Goal: Transaction & Acquisition: Purchase product/service

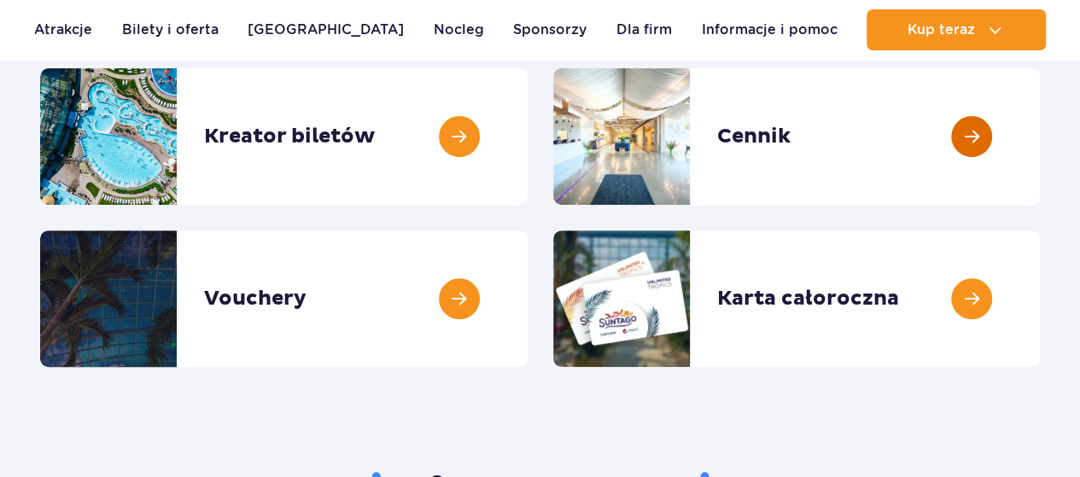
click at [1040, 137] on link at bounding box center [1040, 136] width 0 height 137
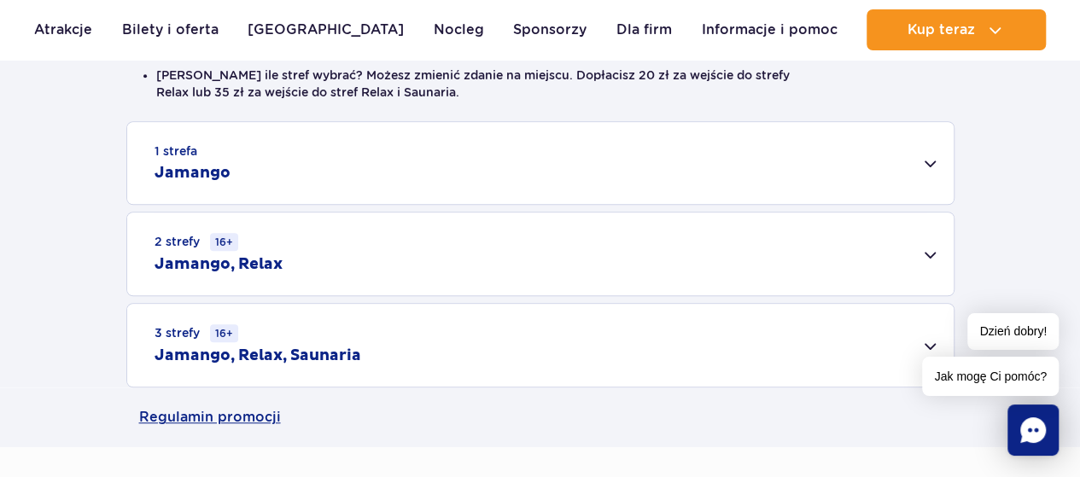
scroll to position [512, 0]
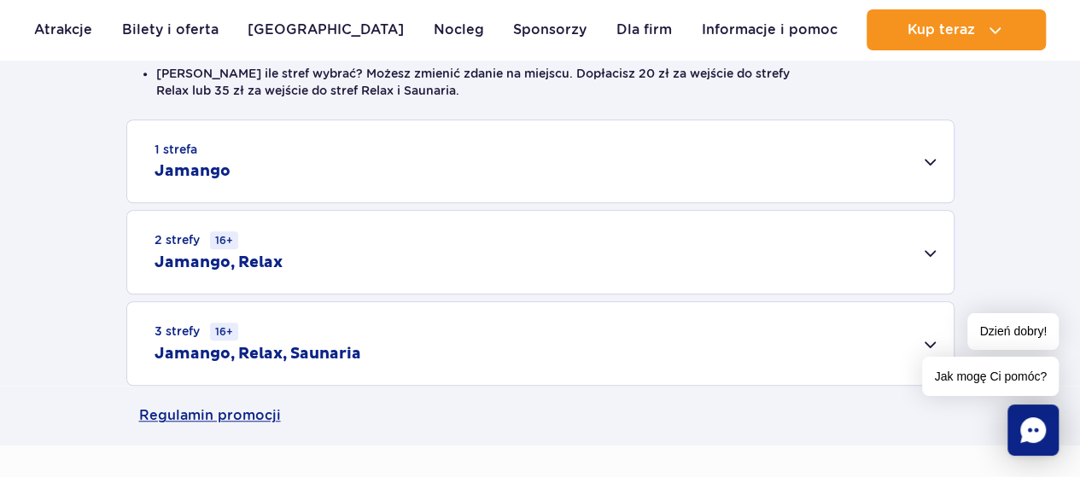
click at [208, 253] on h2 "Jamango, Relax" at bounding box center [219, 263] width 128 height 20
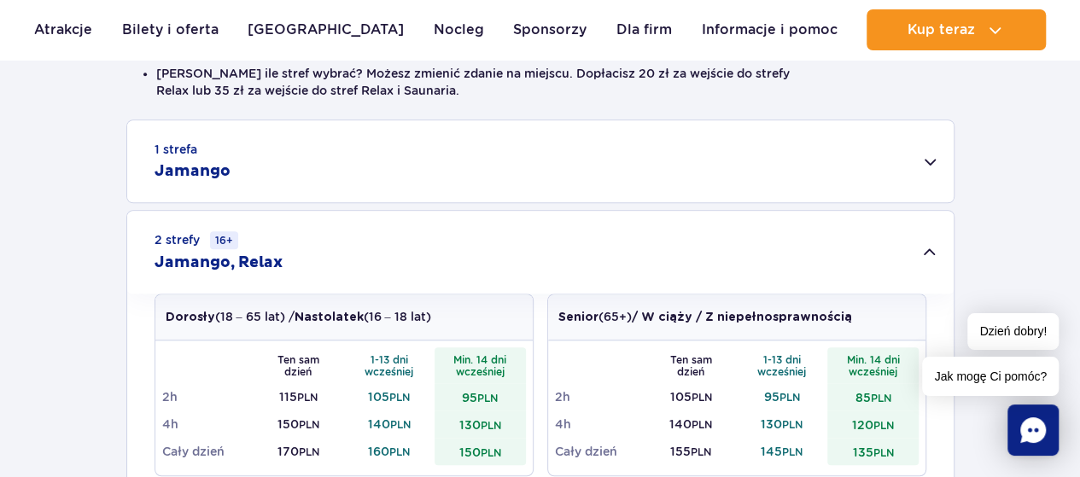
click at [926, 158] on div "1 strefa Jamango" at bounding box center [540, 161] width 827 height 82
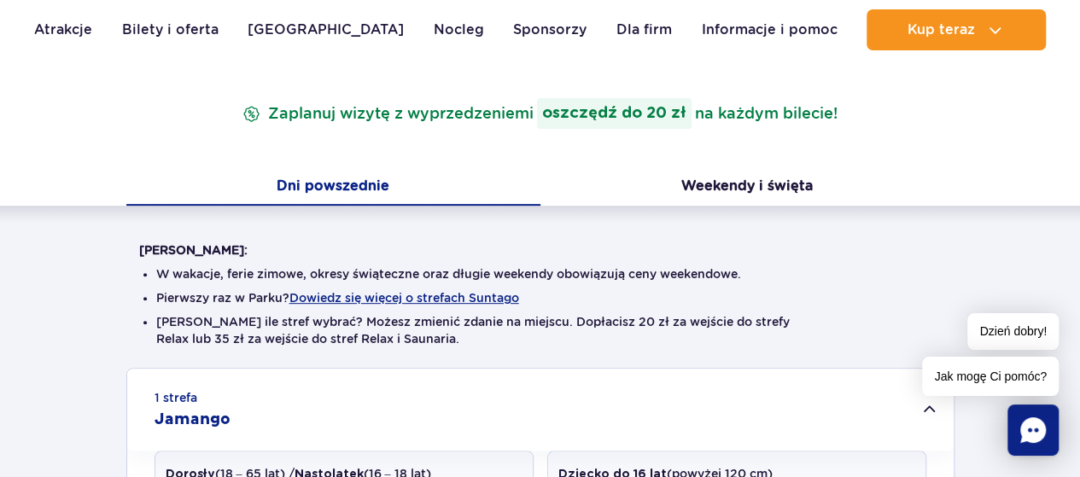
scroll to position [256, 0]
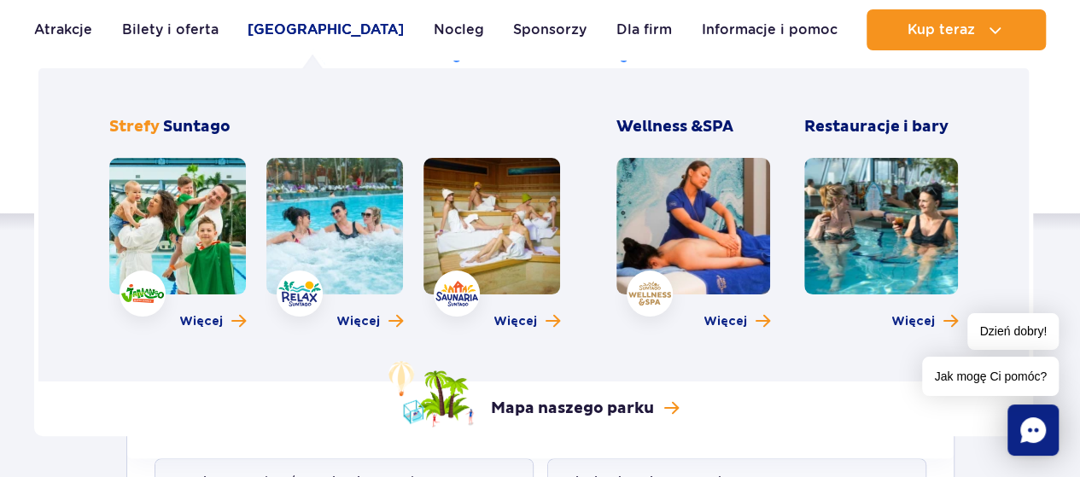
click at [302, 32] on link "[GEOGRAPHIC_DATA]" at bounding box center [326, 29] width 156 height 41
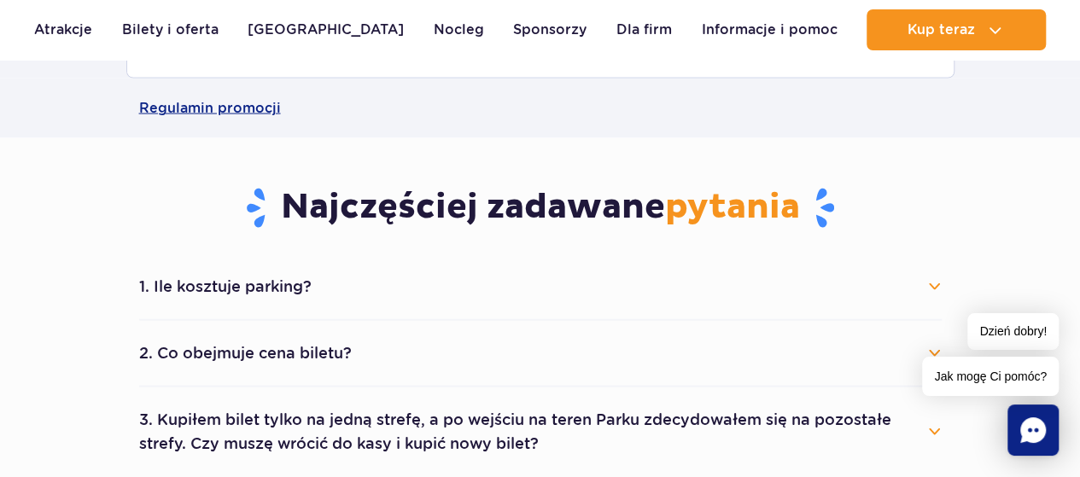
scroll to position [1708, 0]
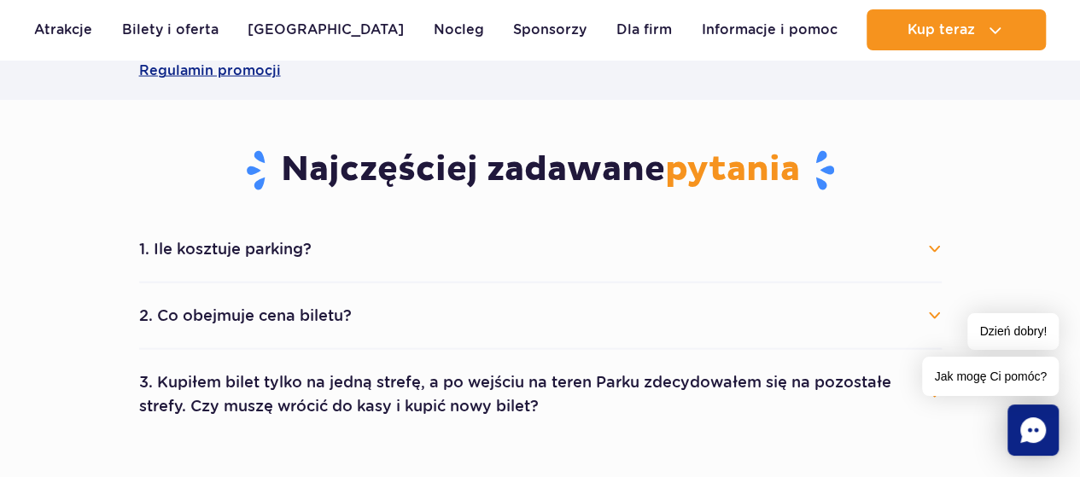
click at [312, 314] on button "2. Co obejmuje cena biletu?" at bounding box center [540, 316] width 803 height 38
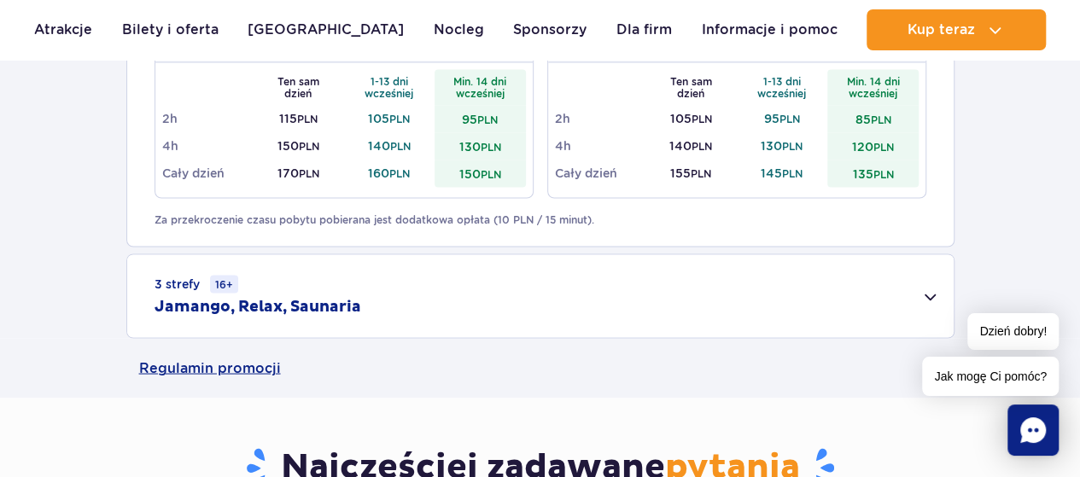
scroll to position [1366, 0]
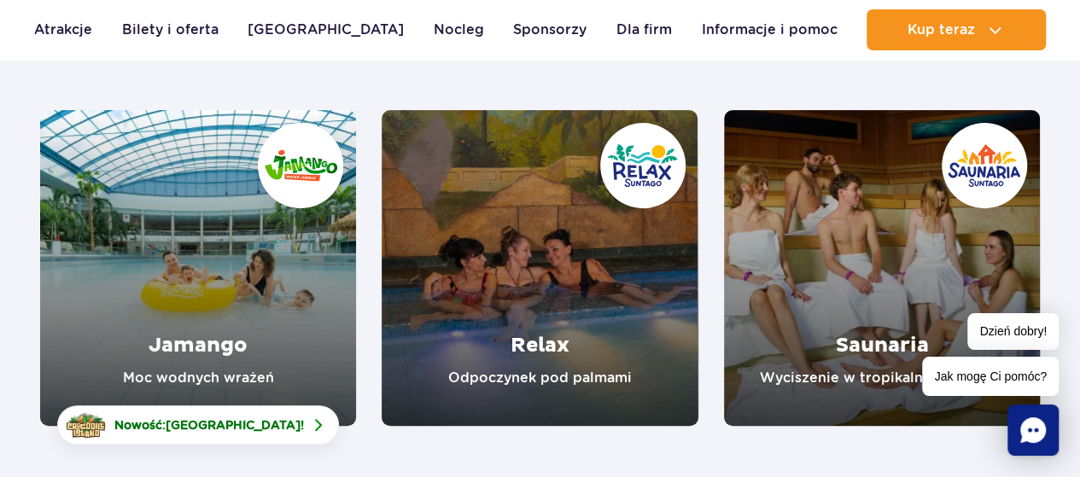
scroll to position [256, 0]
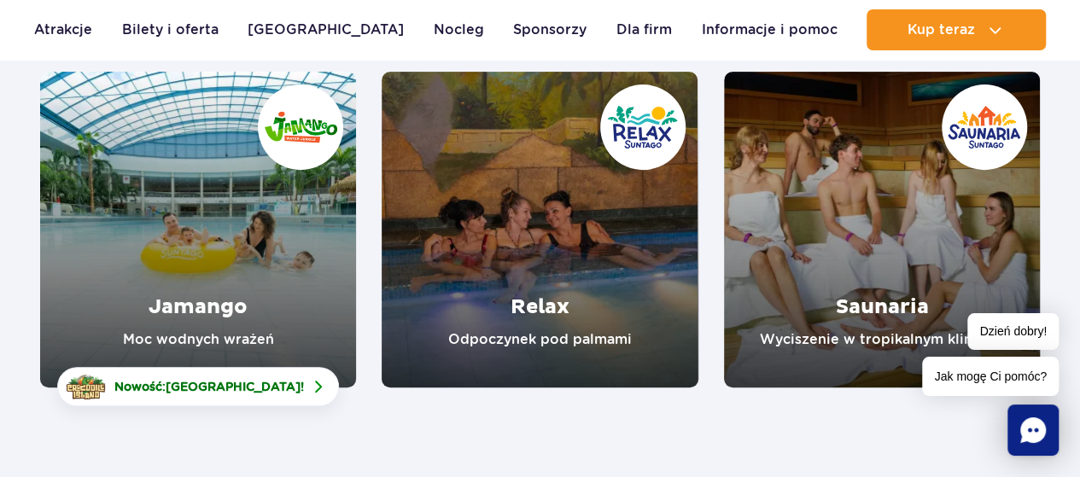
click at [563, 302] on link "Relax" at bounding box center [540, 230] width 316 height 316
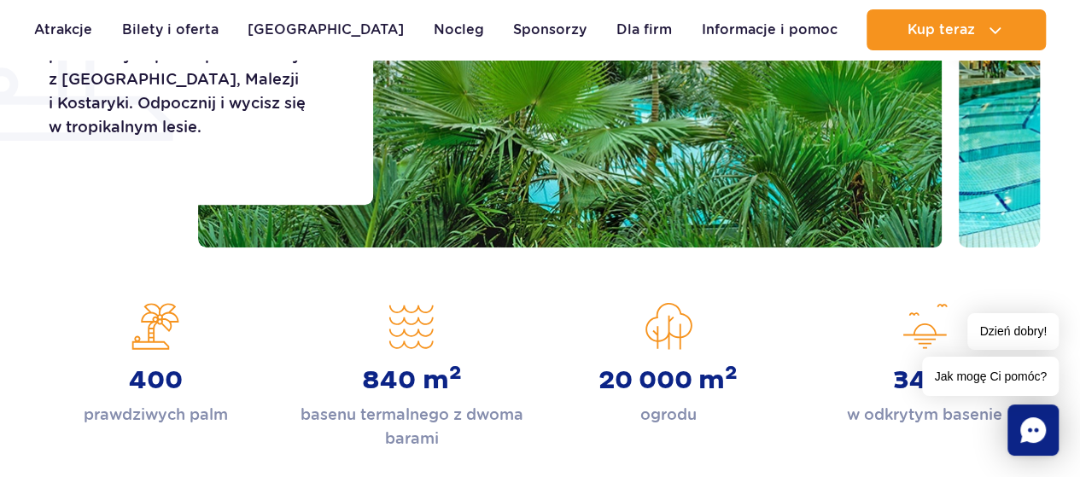
scroll to position [171, 0]
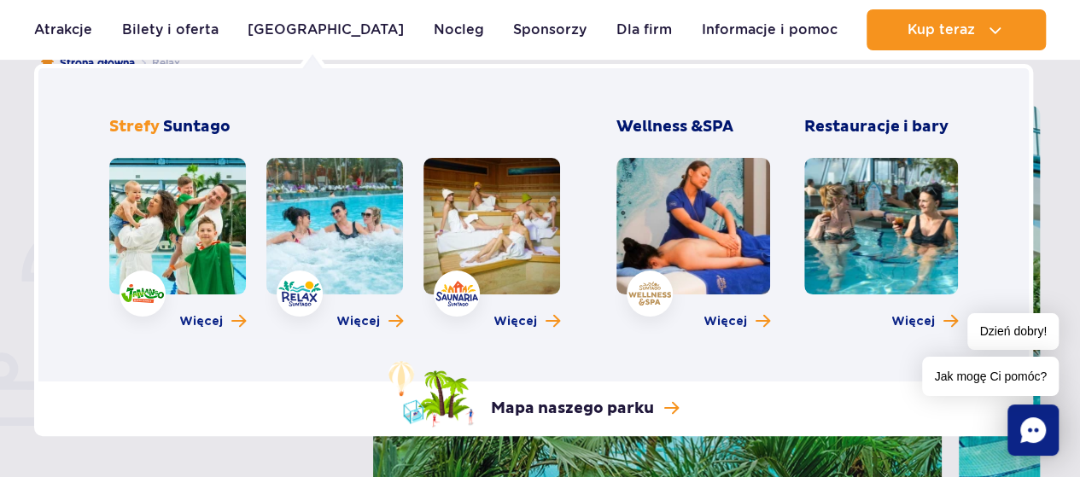
click at [192, 211] on link at bounding box center [177, 226] width 137 height 137
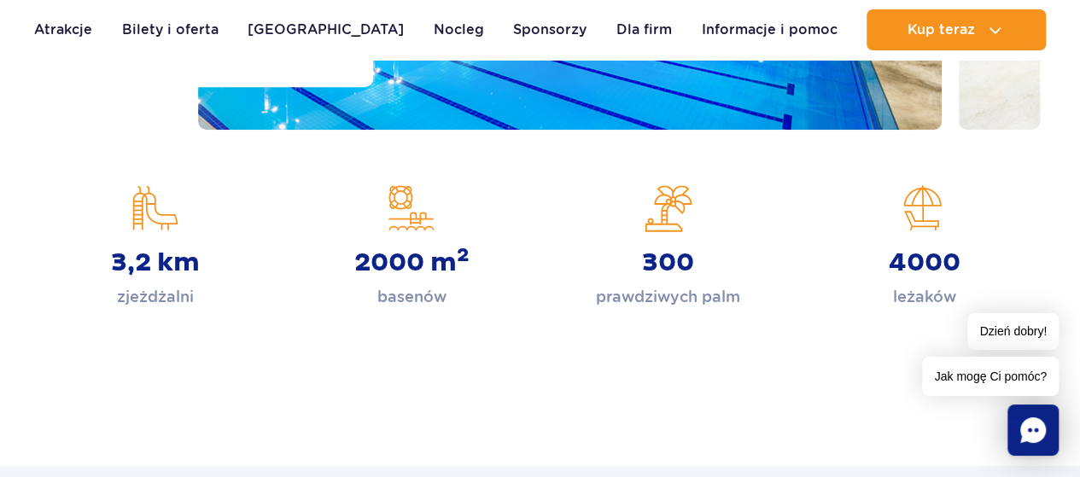
scroll to position [427, 0]
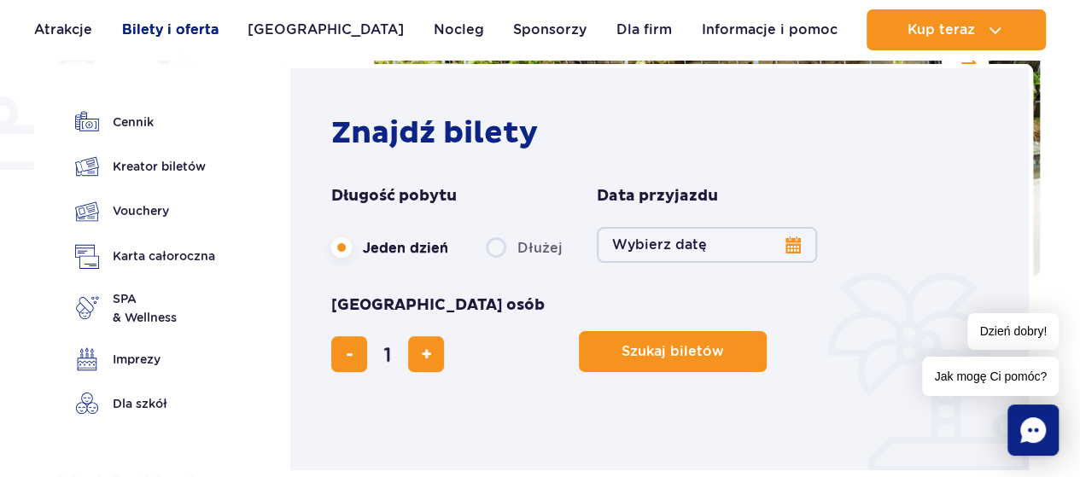
click at [155, 24] on link "Bilety i oferta" at bounding box center [170, 29] width 96 height 41
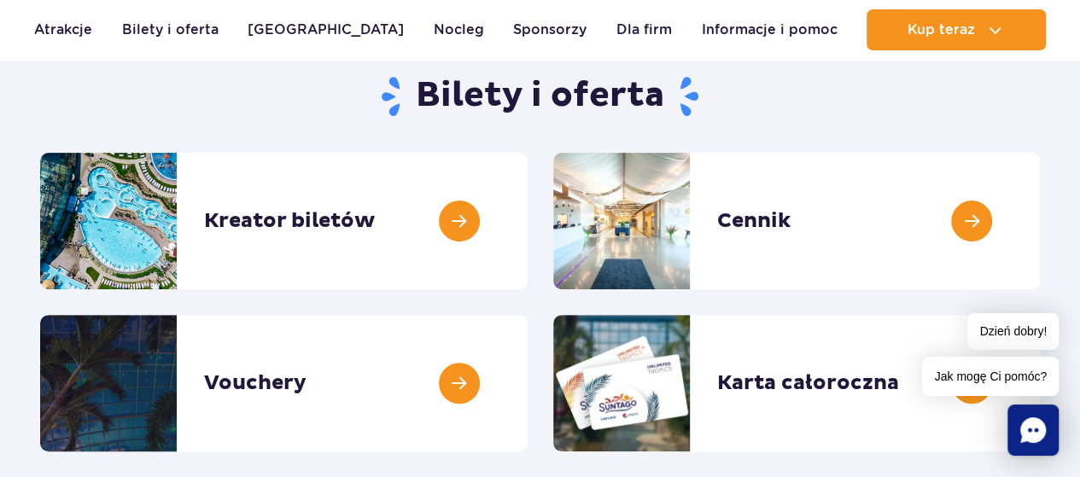
scroll to position [171, 0]
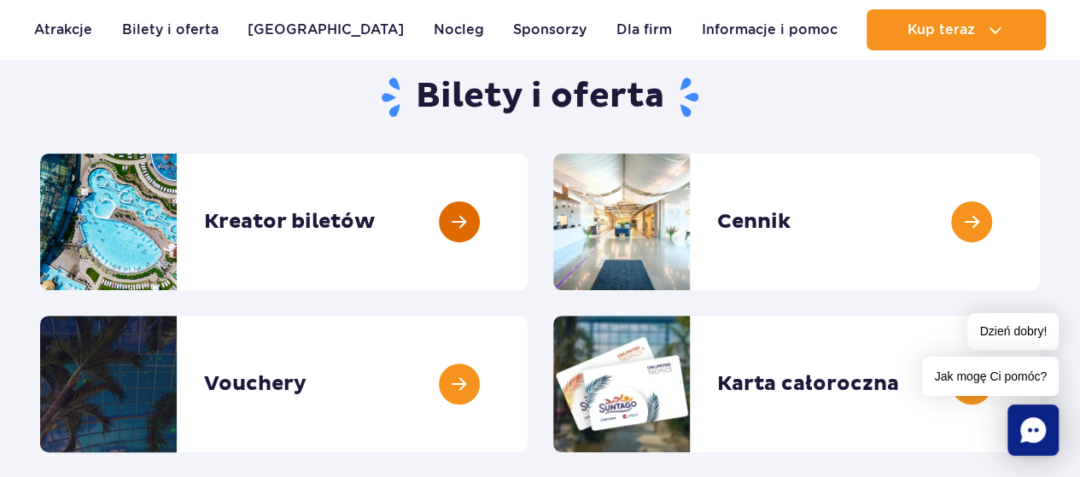
click at [528, 227] on link at bounding box center [528, 222] width 0 height 137
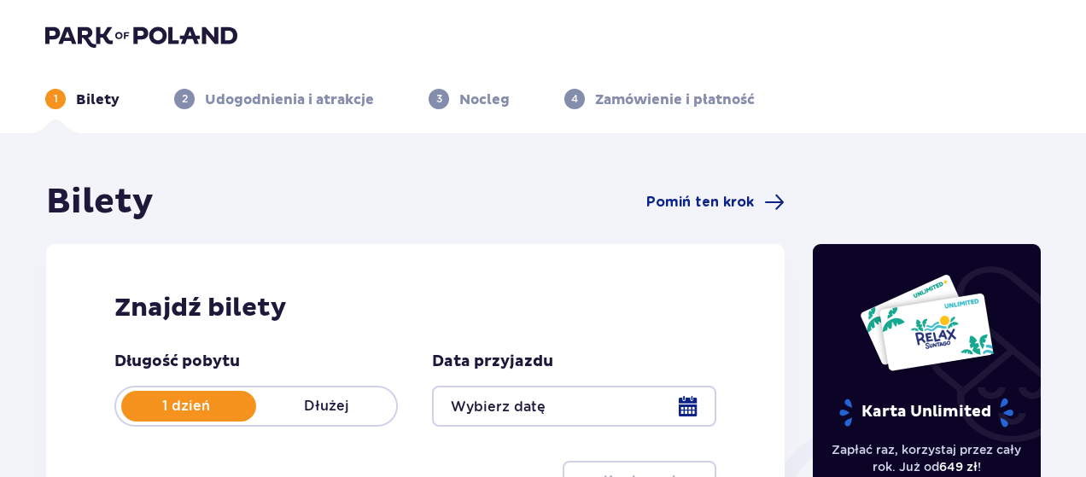
click at [85, 99] on p "Bilety" at bounding box center [98, 100] width 44 height 19
